Goal: Task Accomplishment & Management: Complete application form

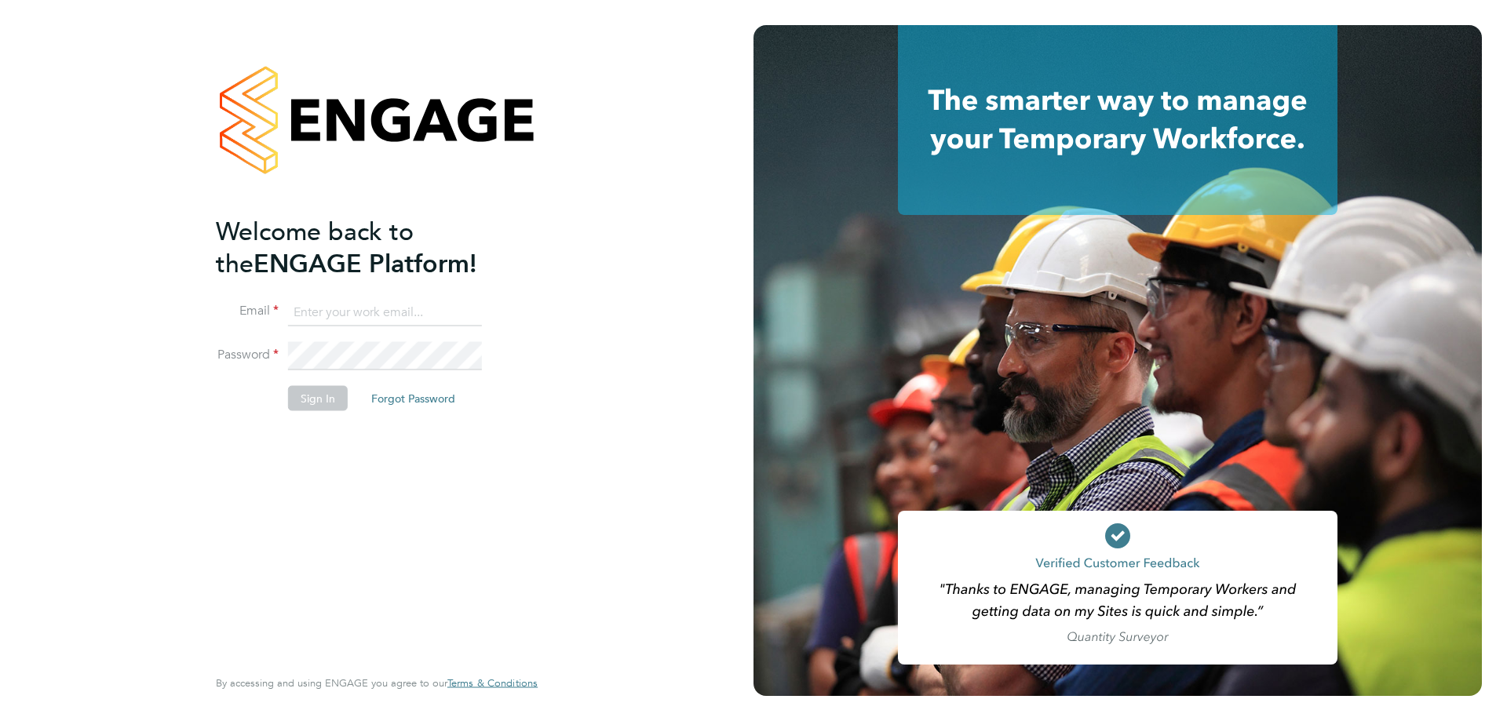
type input "[EMAIL_ADDRESS][DOMAIN_NAME]"
click at [312, 400] on button "Sign In" at bounding box center [318, 397] width 60 height 25
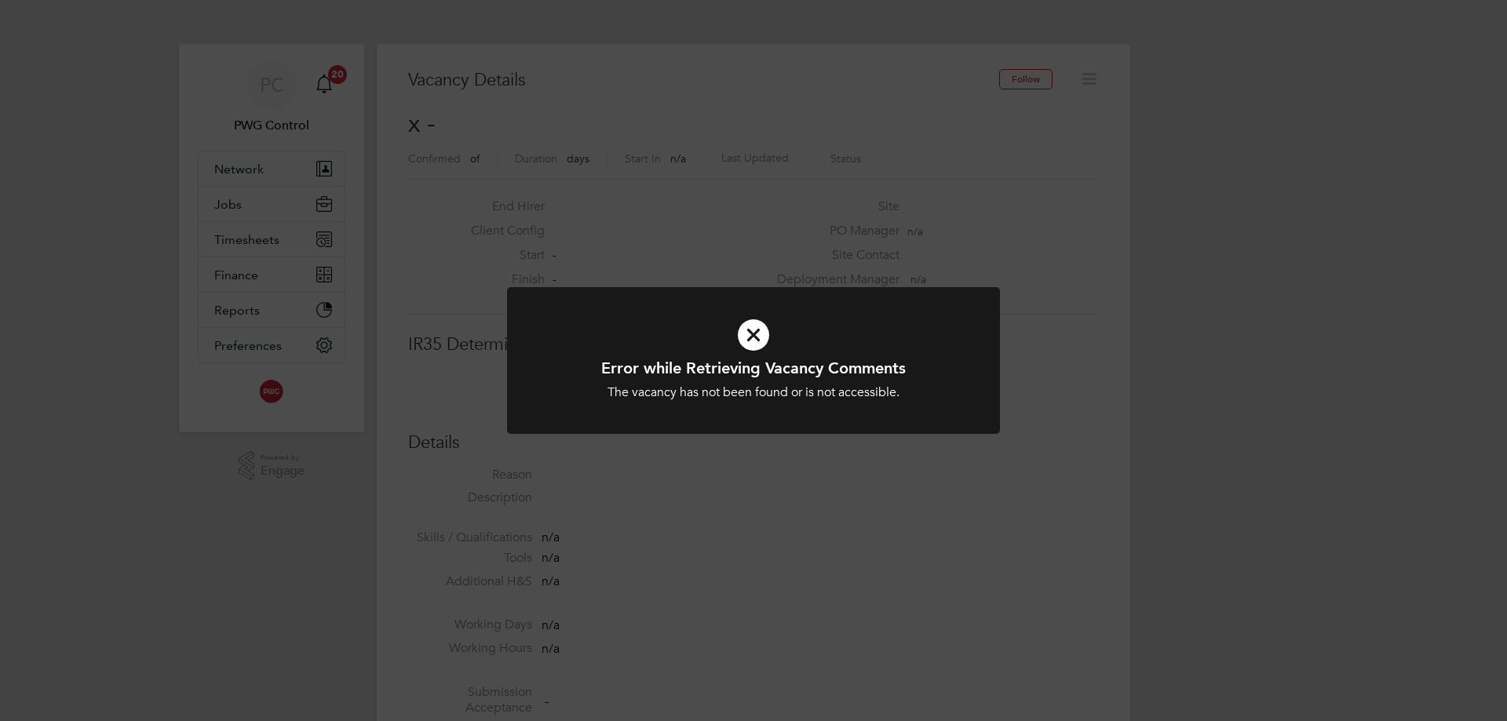
scroll to position [25, 338]
click at [753, 337] on icon at bounding box center [753, 334] width 408 height 61
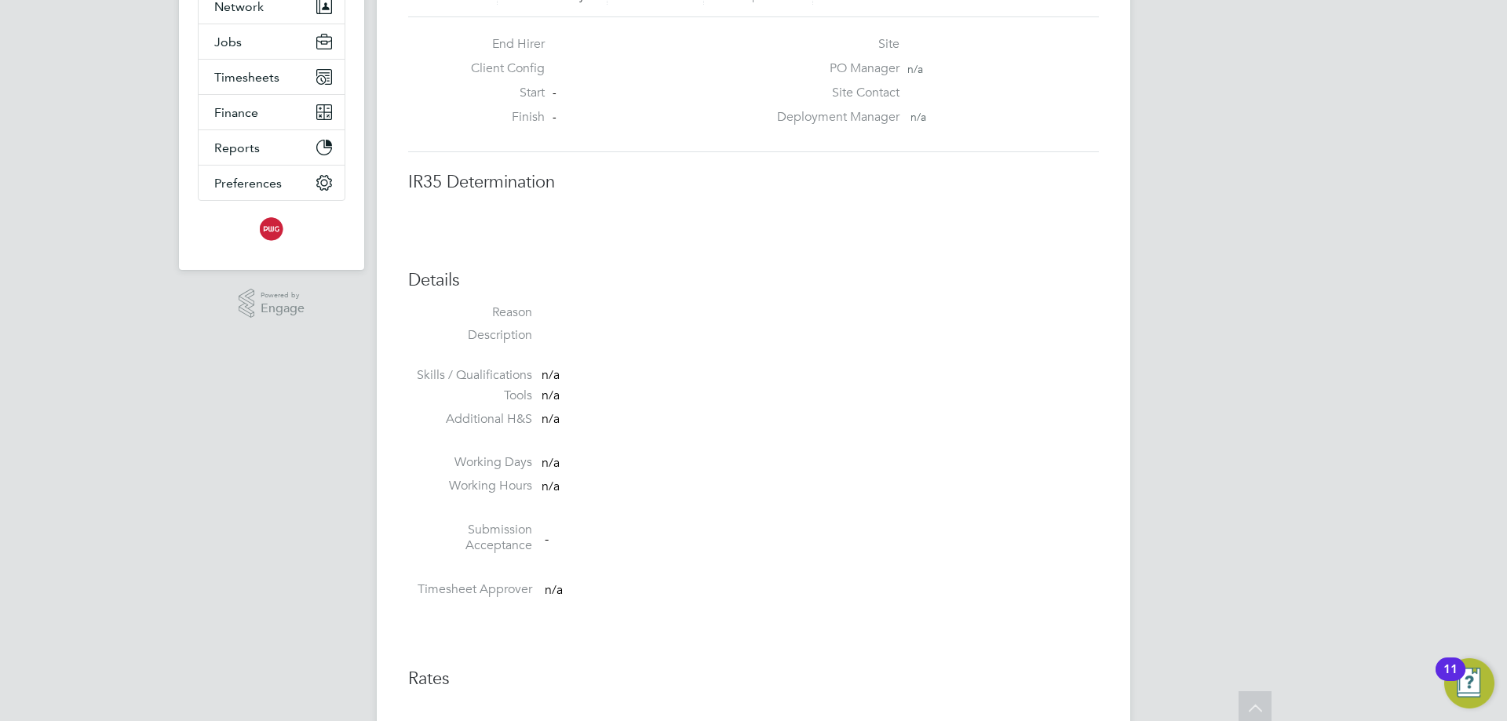
scroll to position [0, 0]
